Goal: Information Seeking & Learning: Learn about a topic

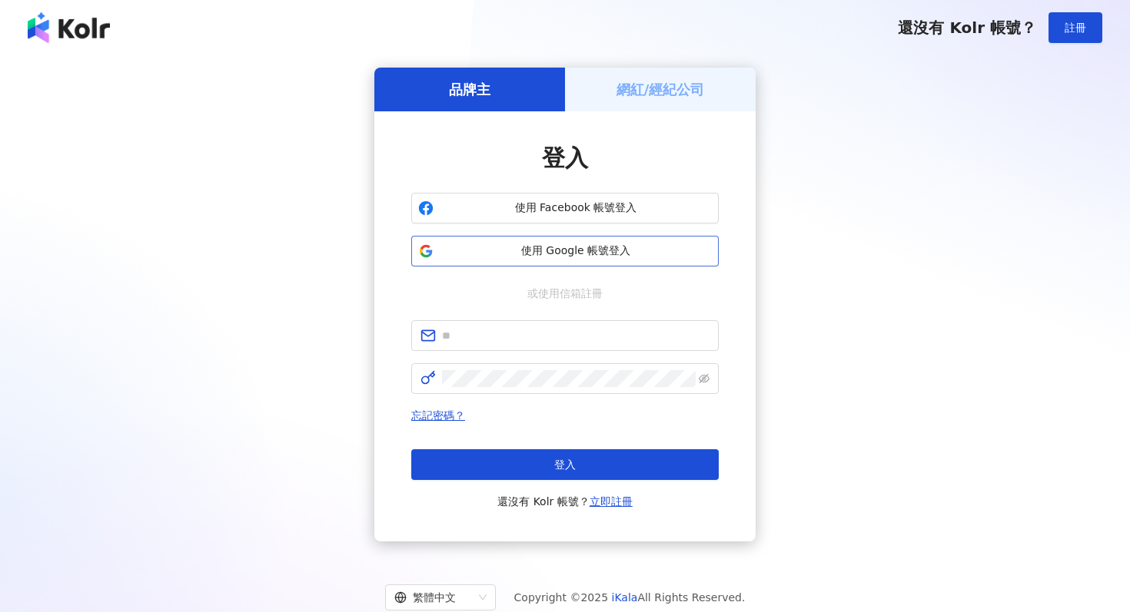
click at [494, 246] on span "使用 Google 帳號登入" at bounding box center [576, 251] width 272 height 15
click at [568, 255] on span "使用 Google 帳號登入" at bounding box center [576, 251] width 272 height 15
click at [622, 250] on span "使用 Google 帳號登入" at bounding box center [576, 251] width 272 height 15
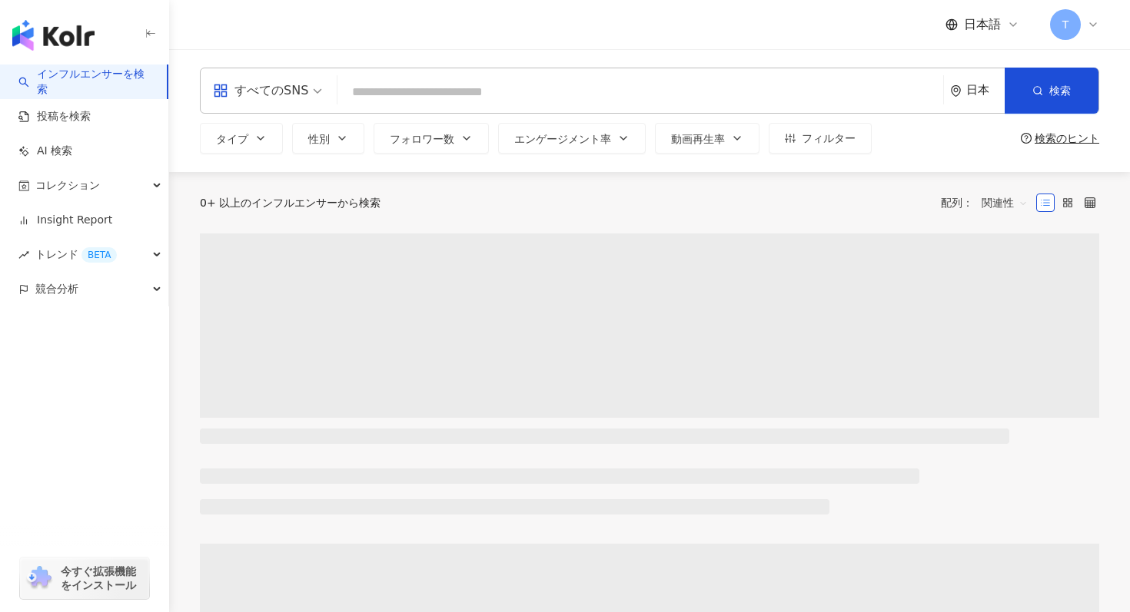
click at [381, 87] on input "search" at bounding box center [640, 92] width 593 height 29
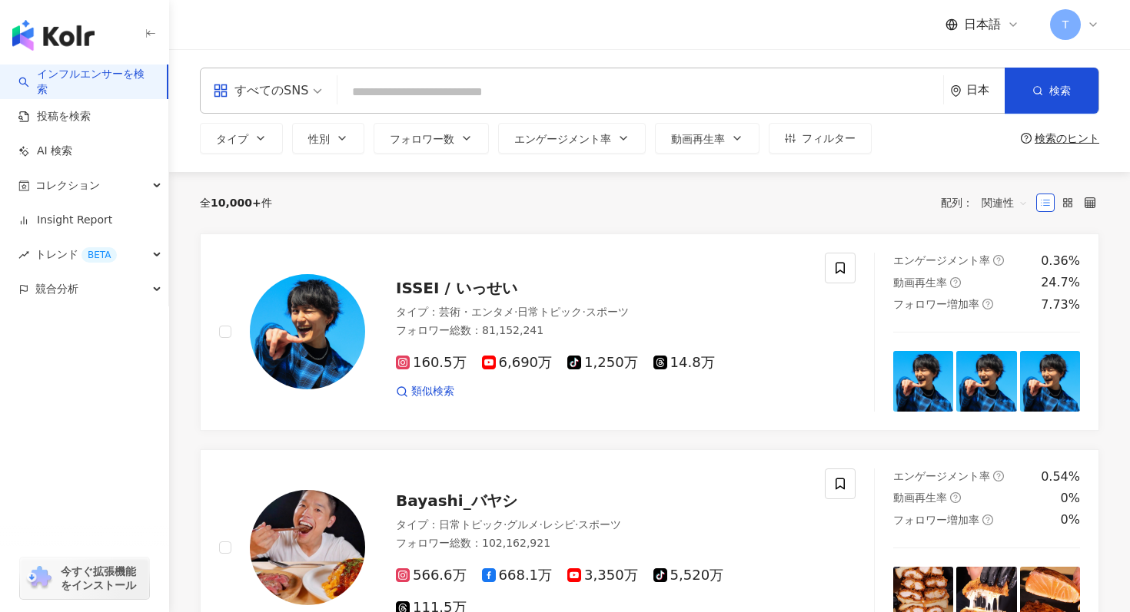
click at [405, 96] on input "search" at bounding box center [640, 92] width 593 height 29
type input "****"
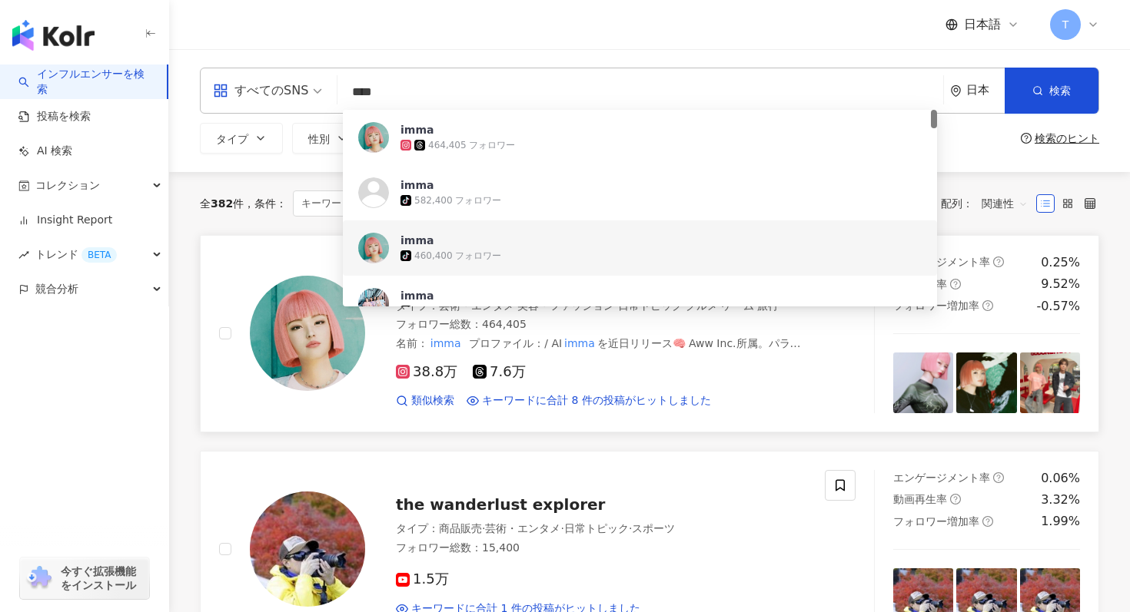
click at [296, 339] on img at bounding box center [307, 333] width 115 height 115
